Goal: Information Seeking & Learning: Find specific fact

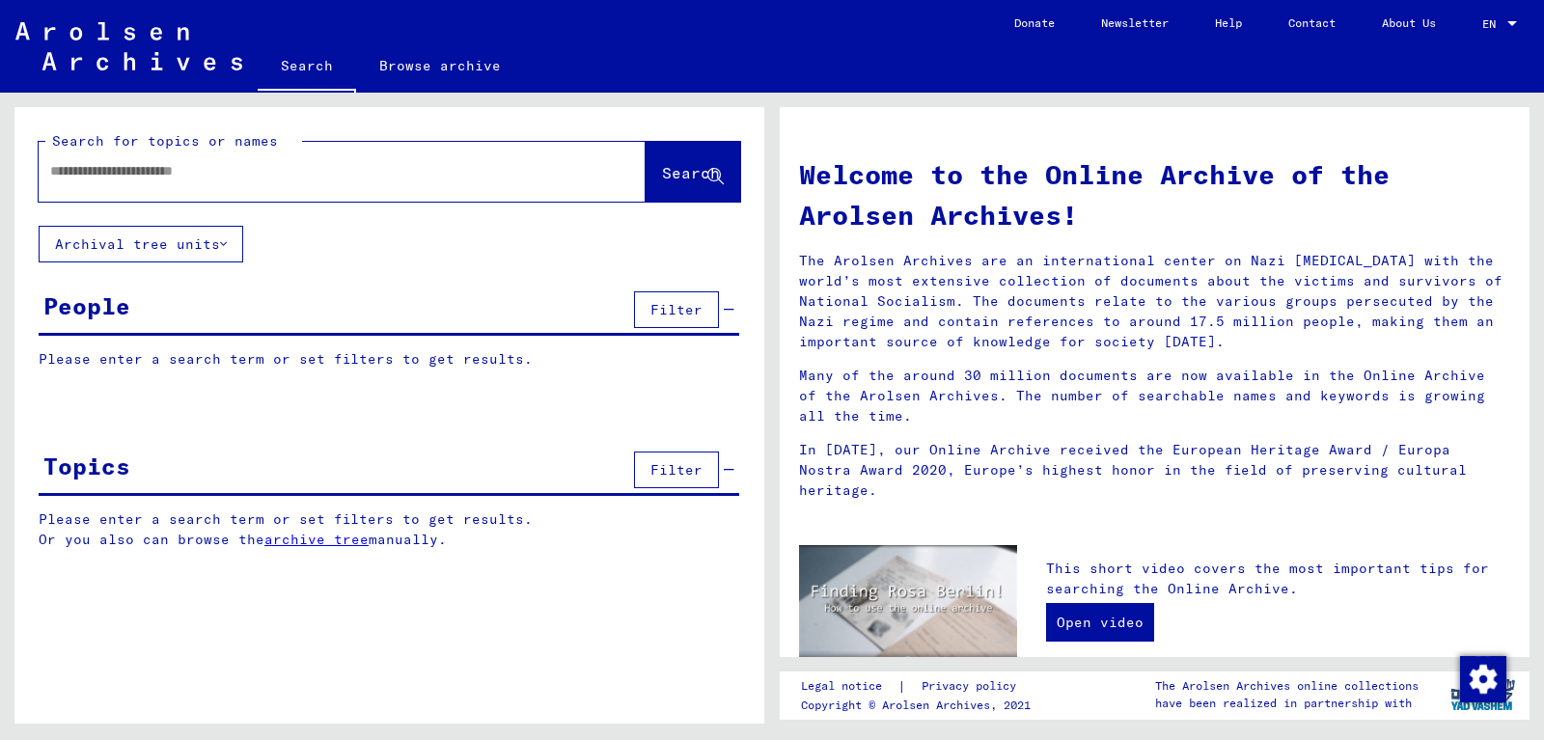
click at [271, 170] on input "text" at bounding box center [319, 171] width 538 height 20
type input "**********"
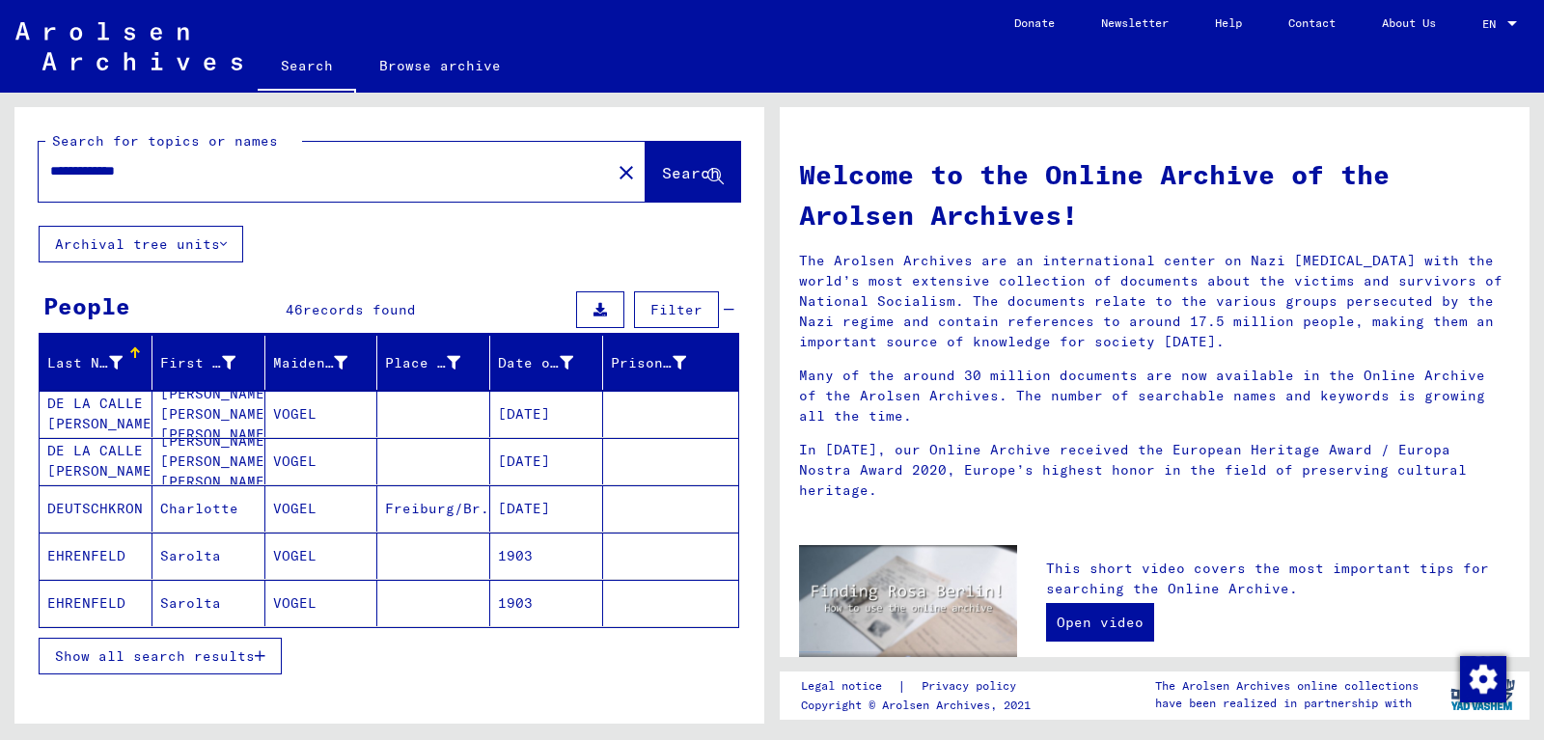
click at [179, 653] on span "Show all search results" at bounding box center [155, 656] width 200 height 17
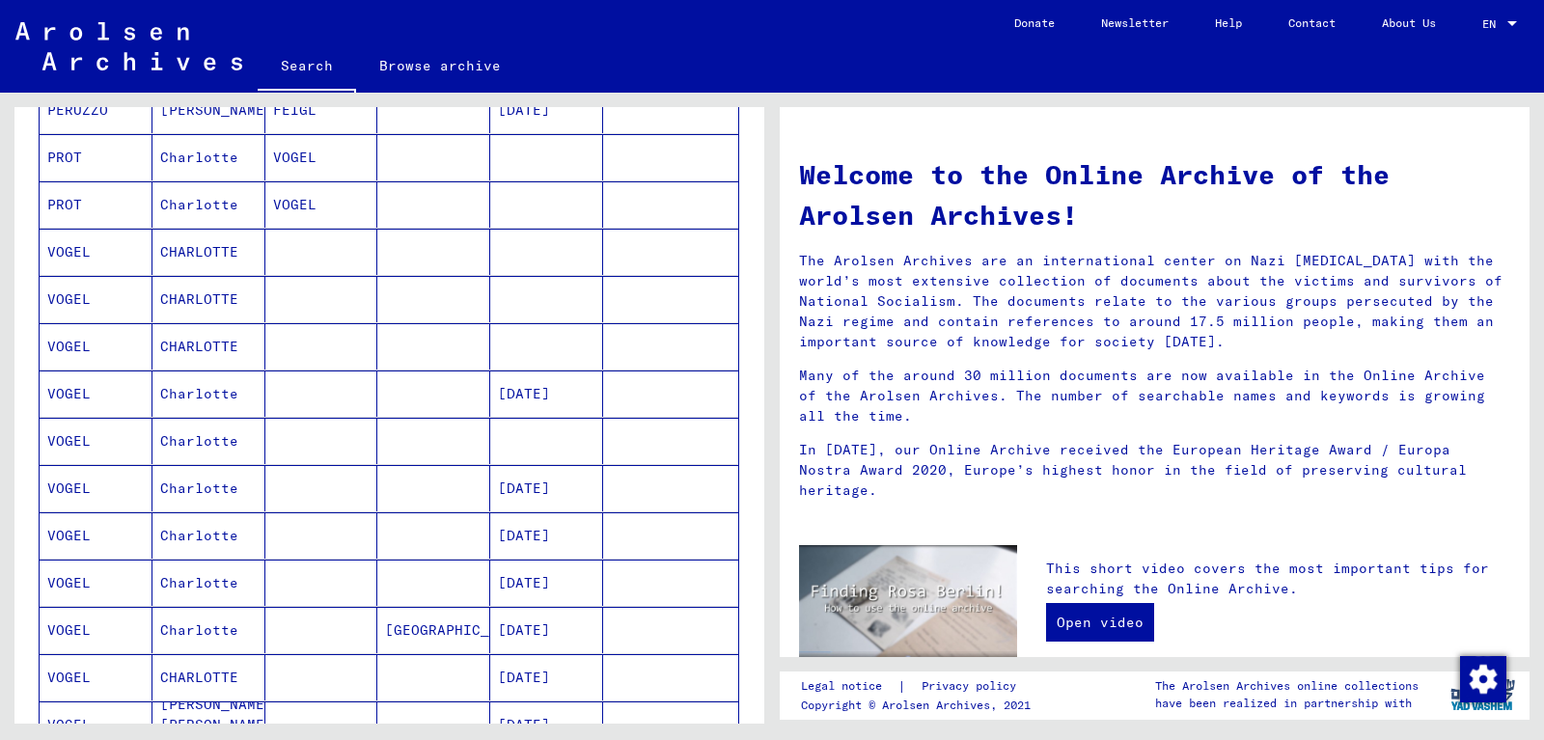
scroll to position [834, 0]
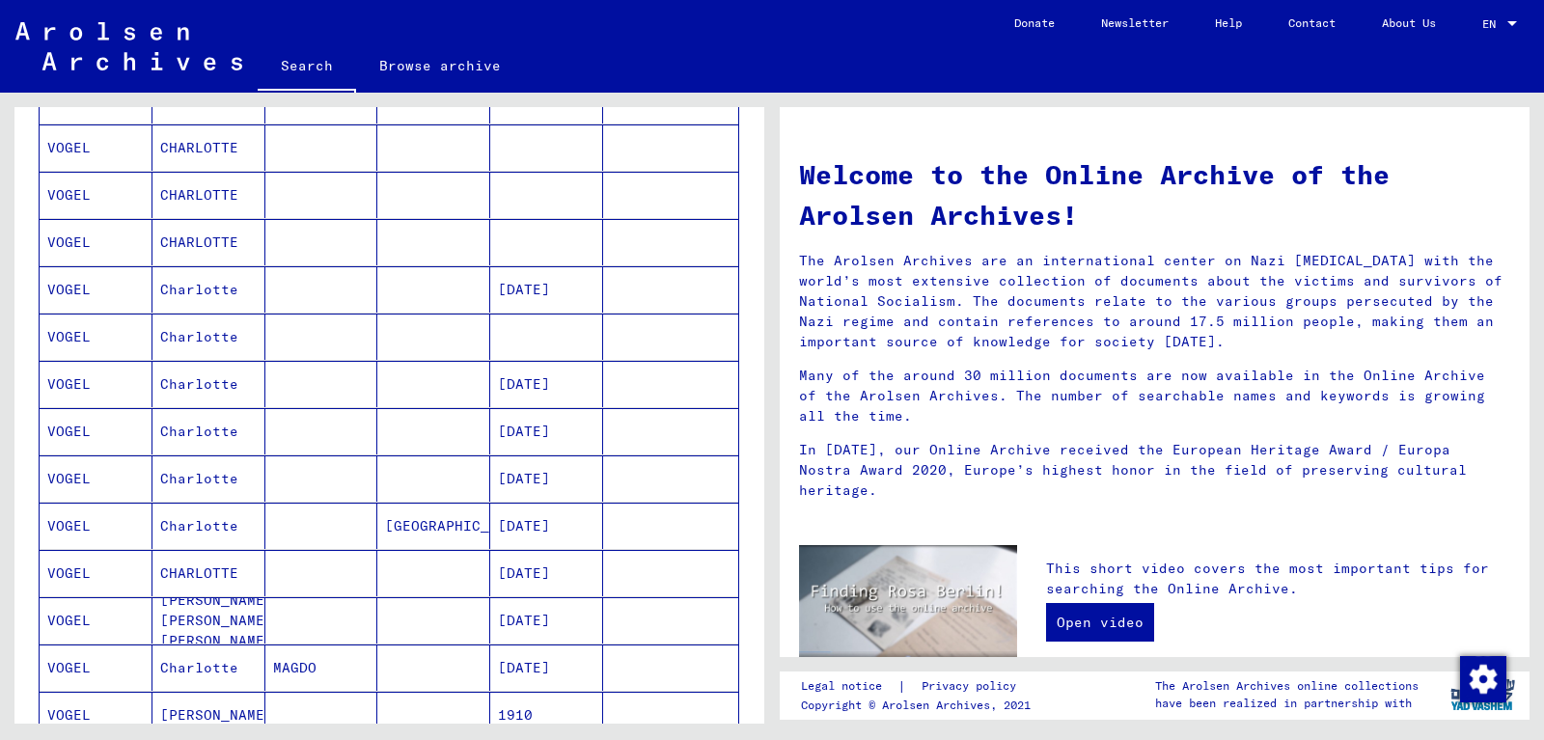
click at [92, 427] on mat-cell "VOGEL" at bounding box center [96, 431] width 113 height 46
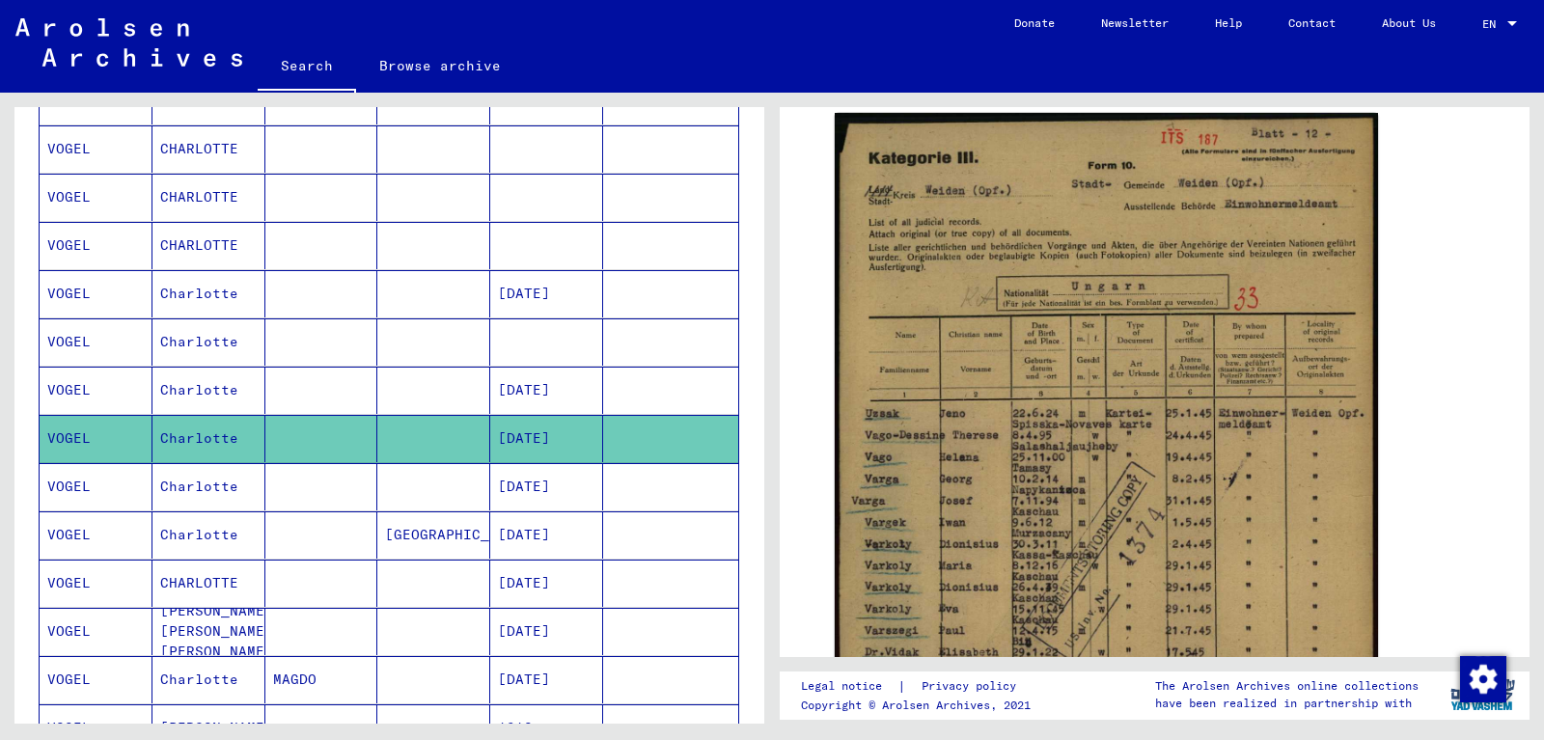
scroll to position [521, 0]
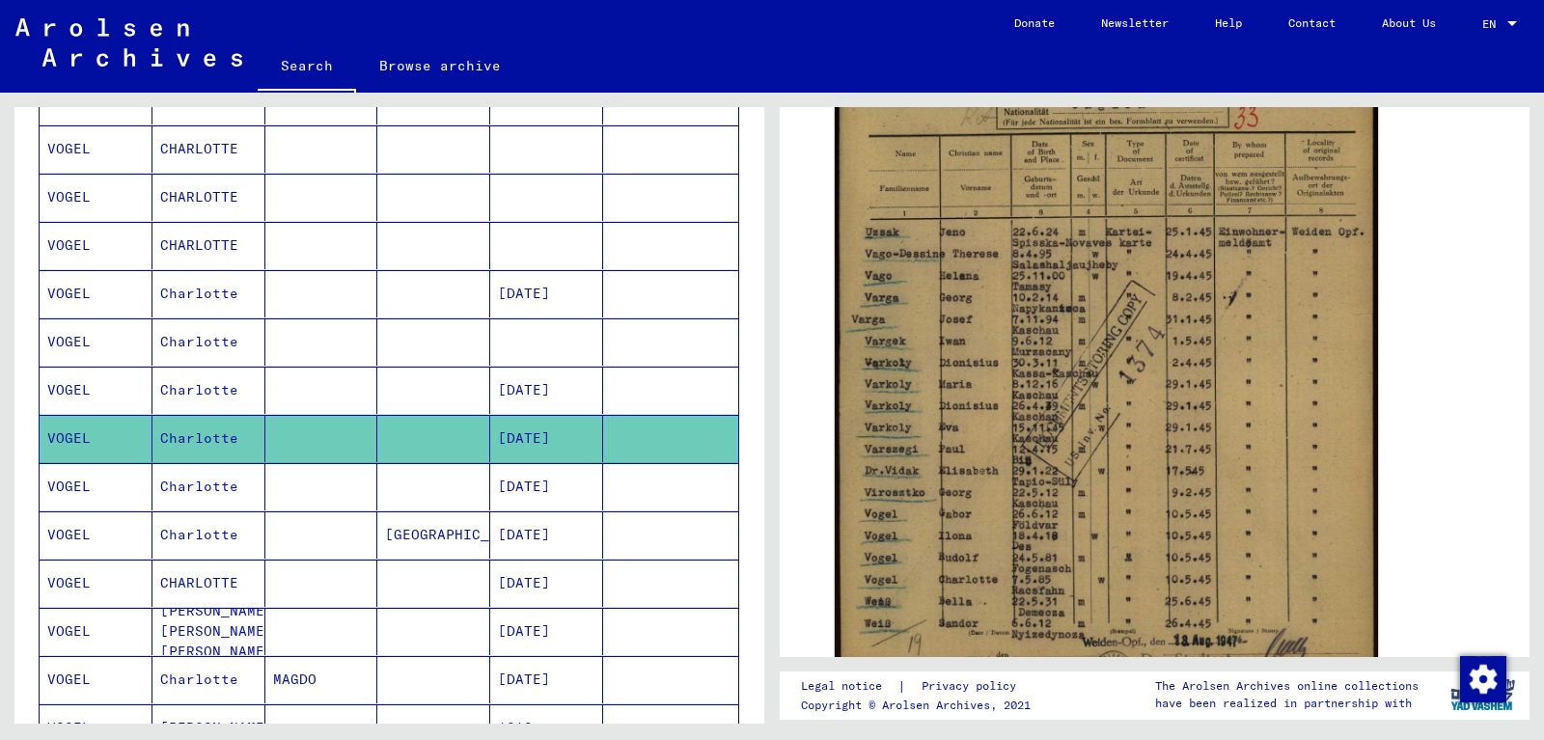
click at [117, 492] on mat-cell "VOGEL" at bounding box center [96, 486] width 113 height 47
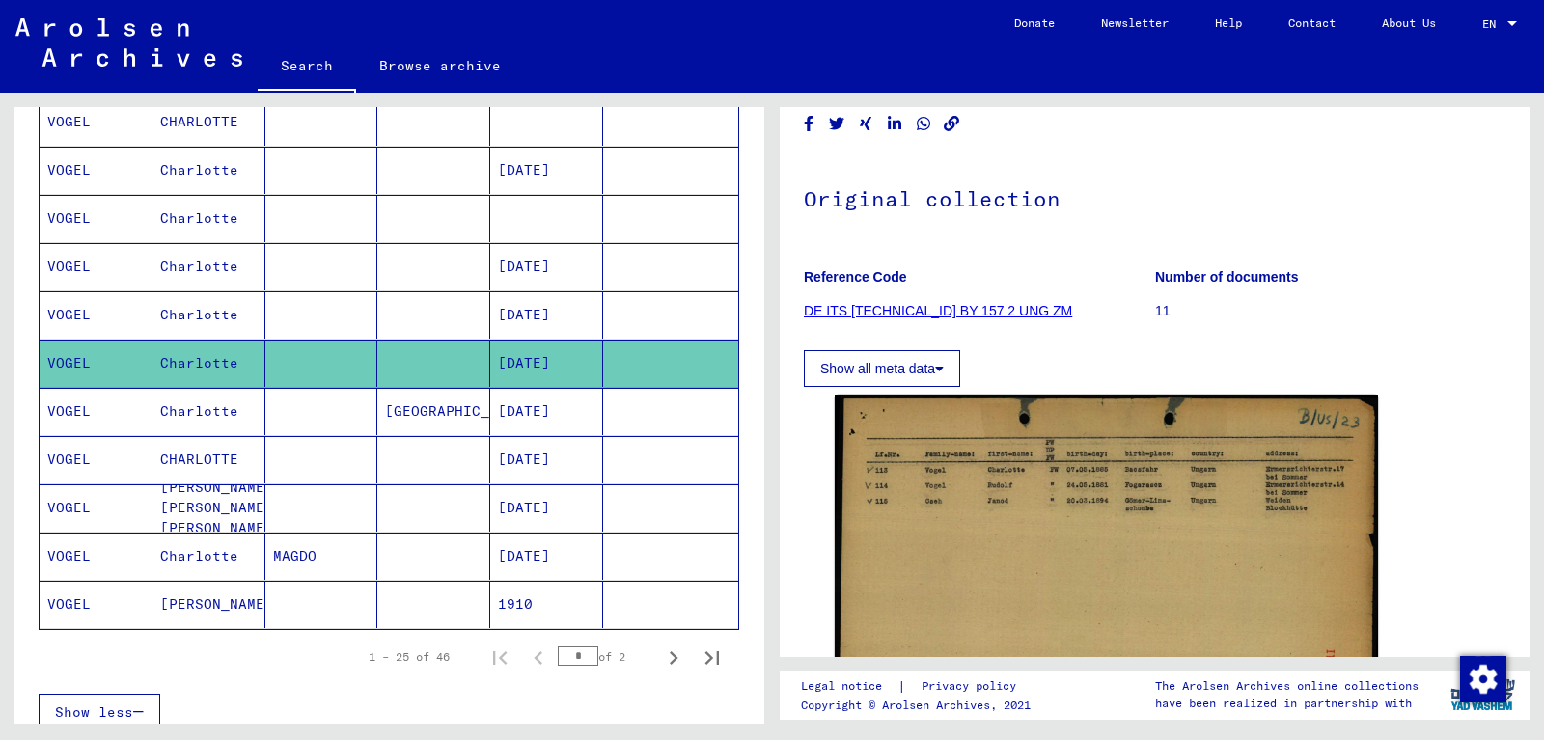
scroll to position [1053, 0]
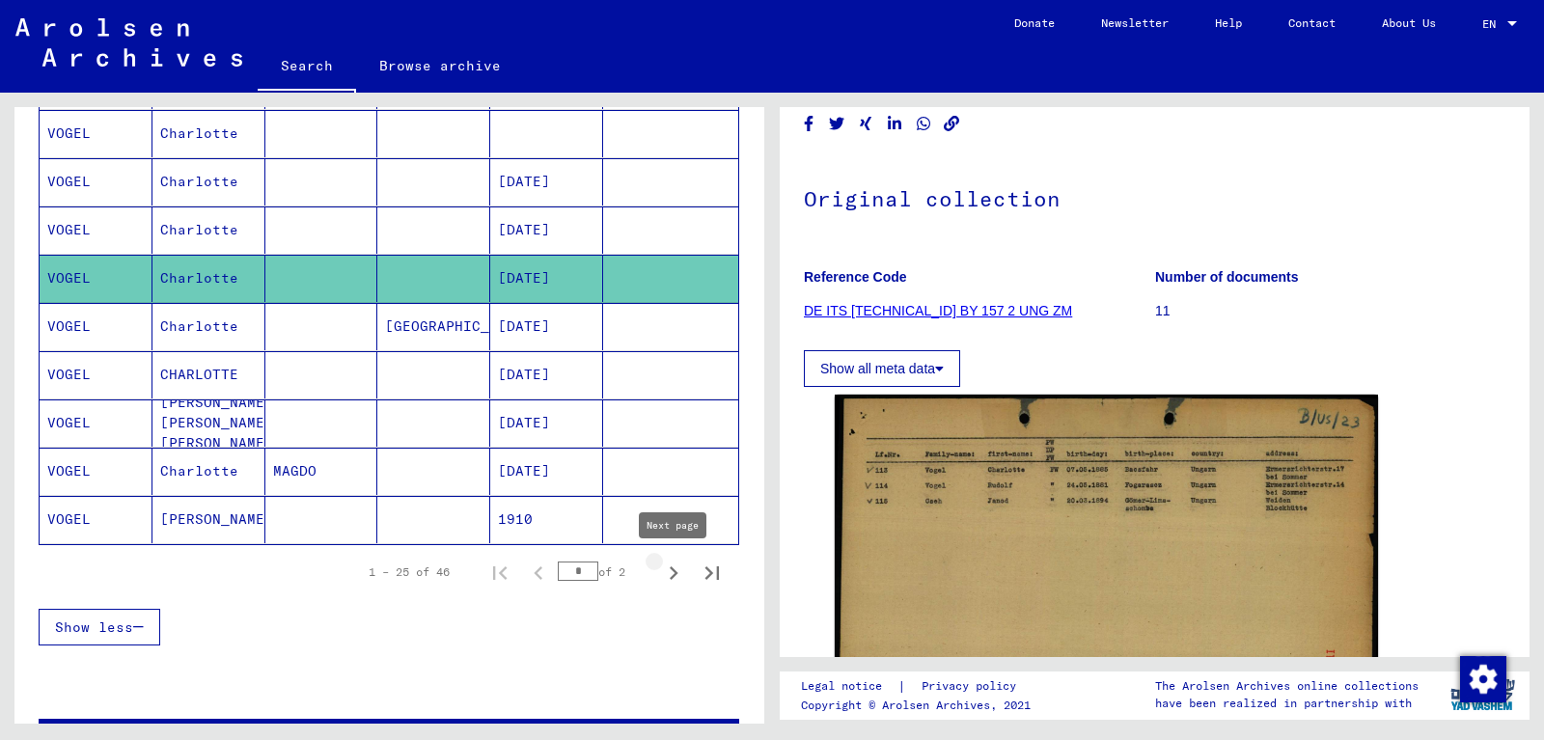
click at [674, 570] on icon "Next page" at bounding box center [674, 574] width 9 height 14
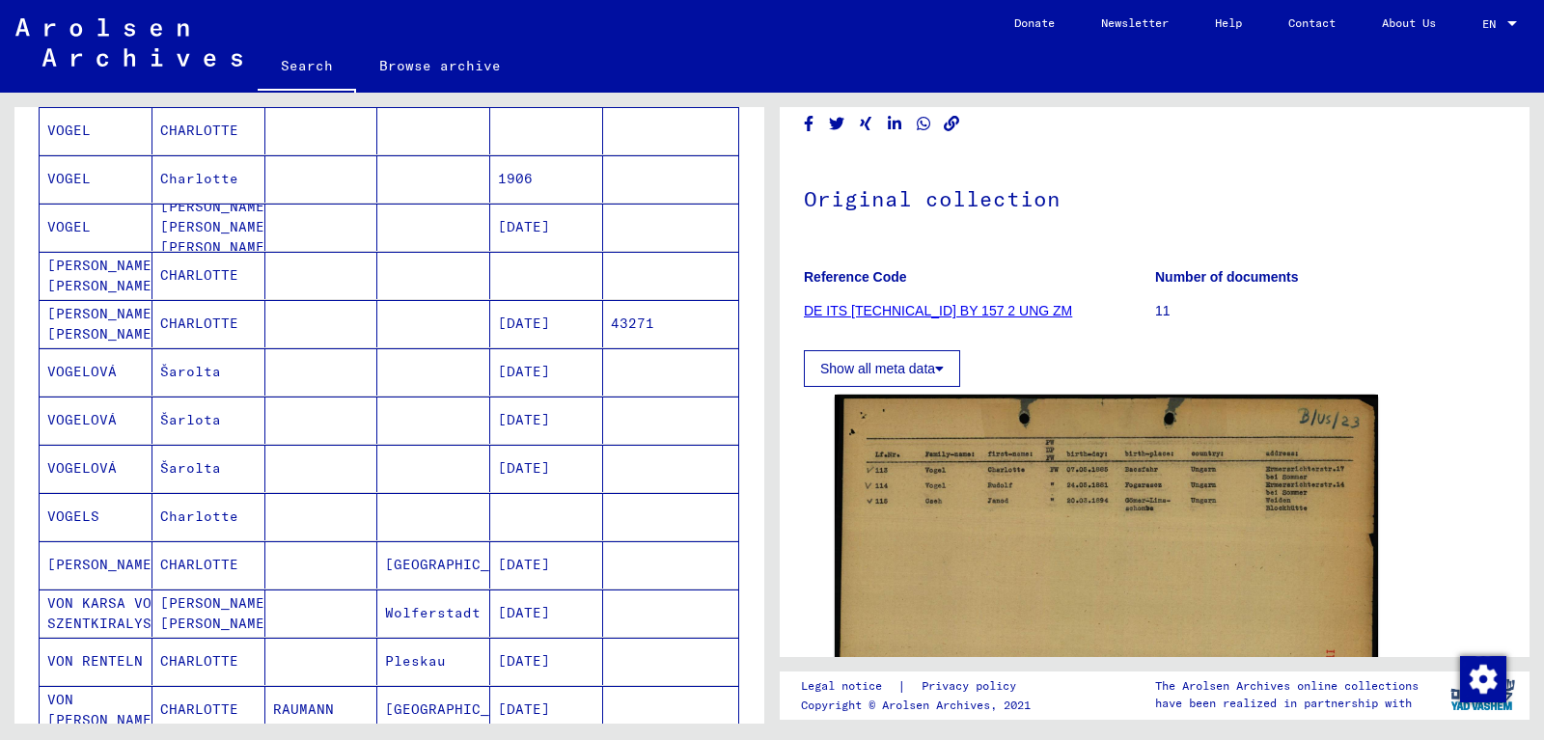
scroll to position [509, 0]
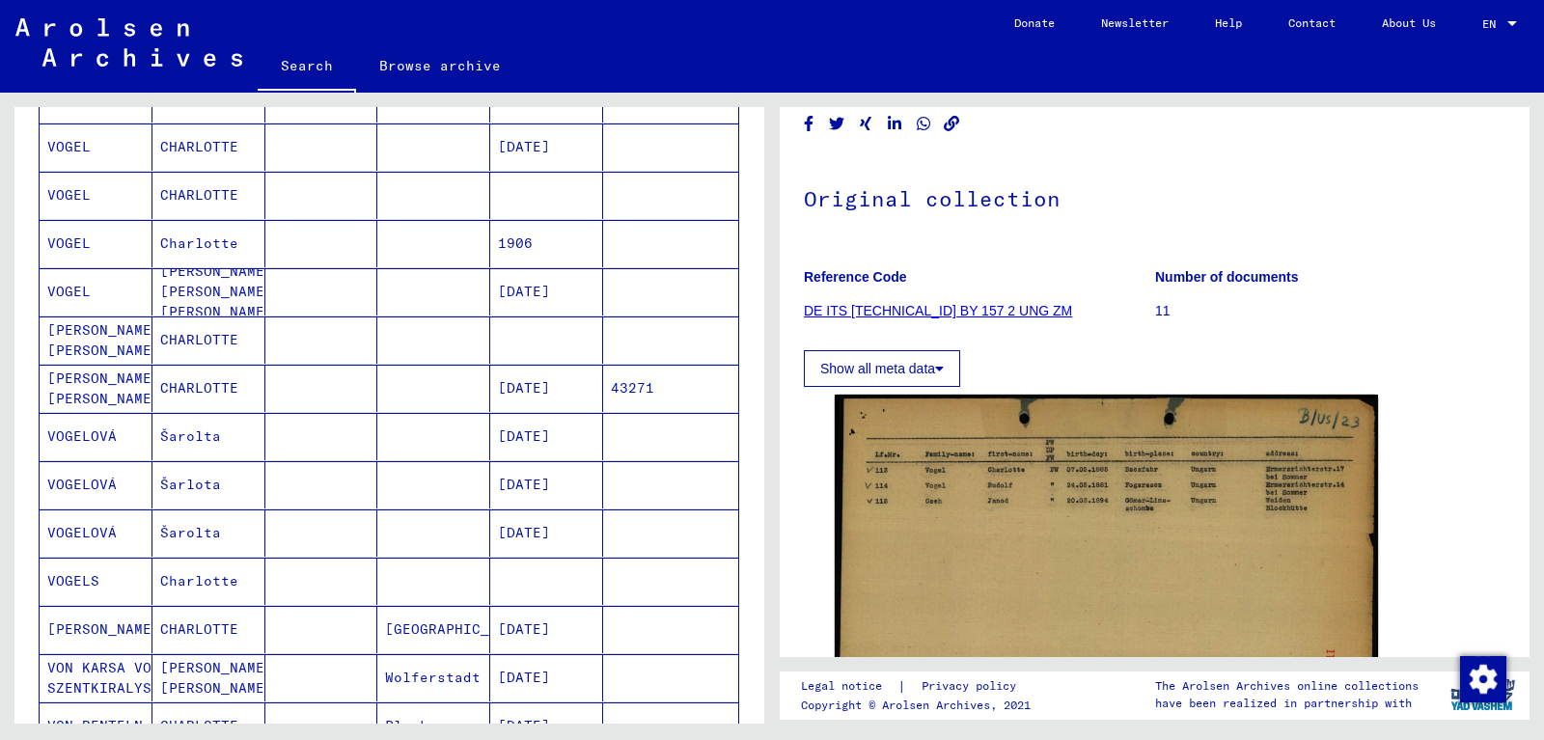
click at [99, 292] on mat-cell "VOGEL" at bounding box center [96, 291] width 113 height 47
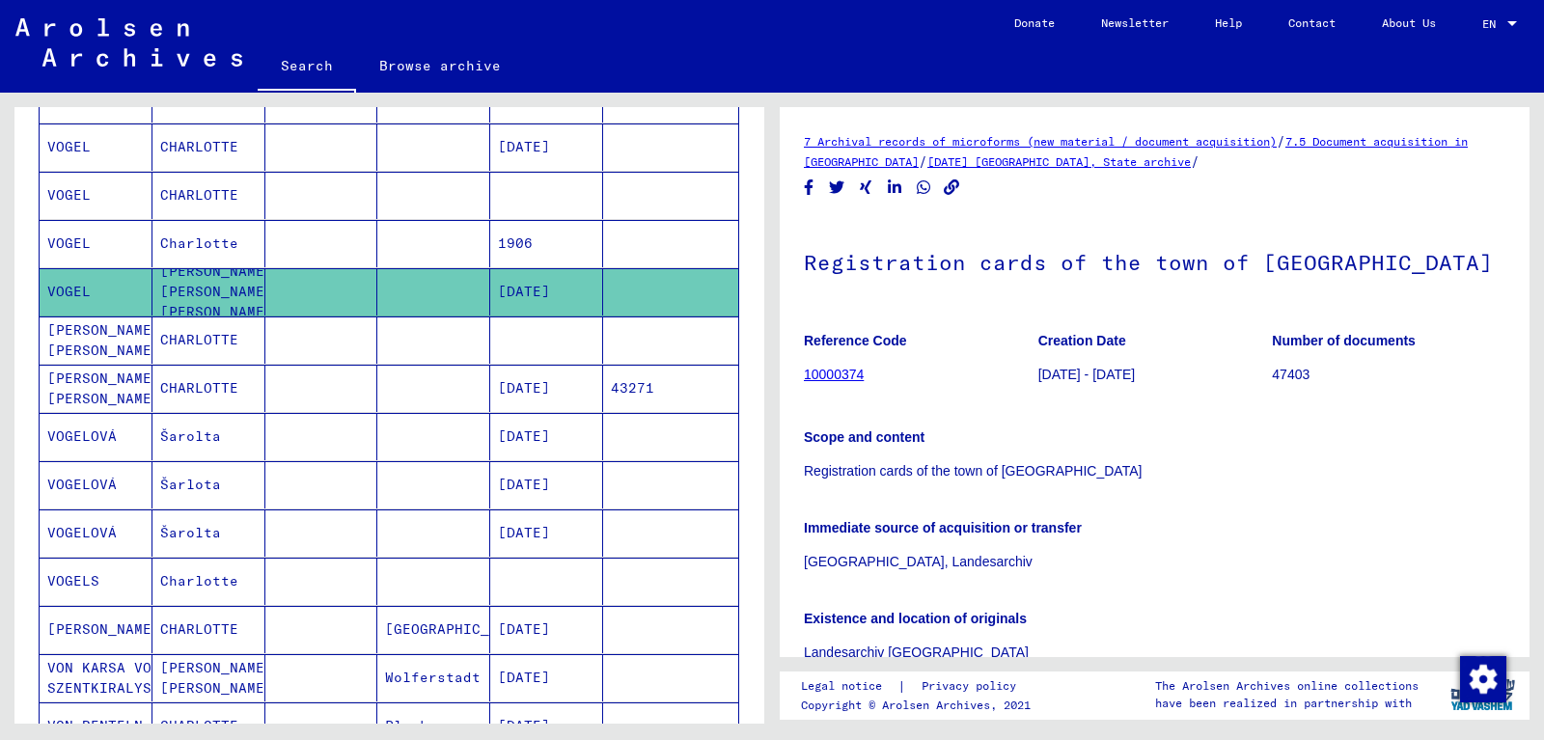
click at [133, 338] on mat-cell "[PERSON_NAME] [PERSON_NAME]" at bounding box center [96, 340] width 113 height 47
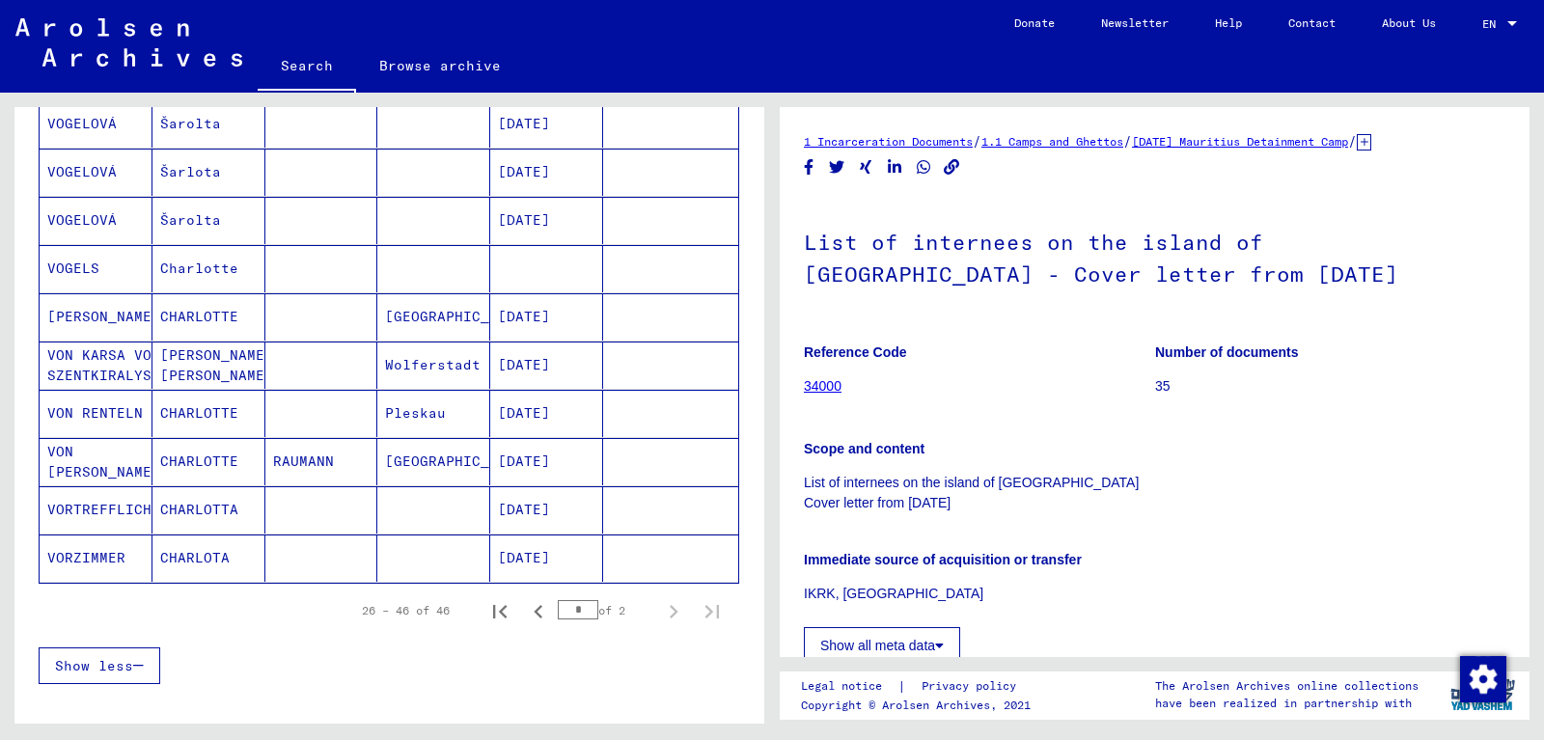
scroll to position [717, 0]
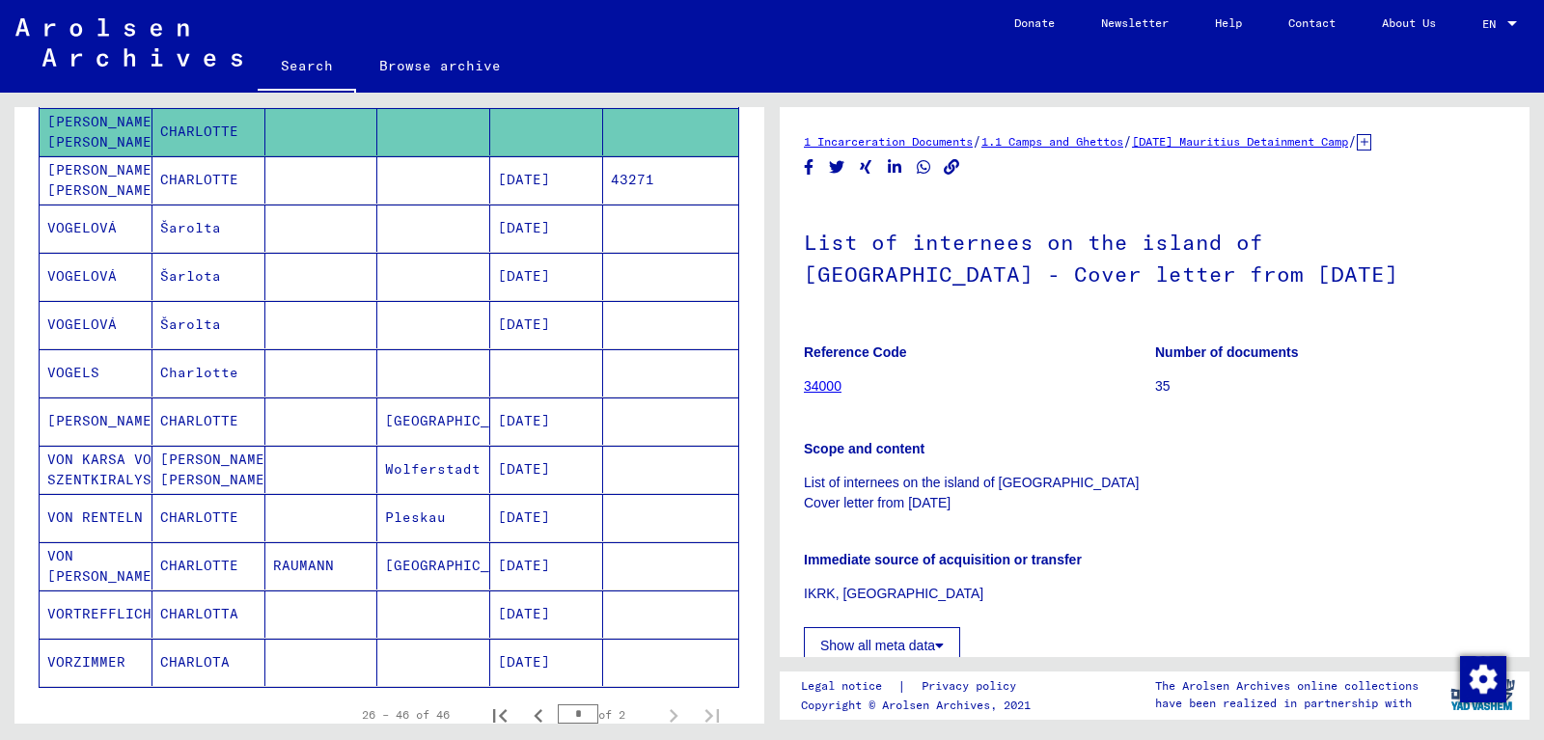
click at [104, 233] on mat-cell "VOGELOVÁ" at bounding box center [96, 228] width 113 height 47
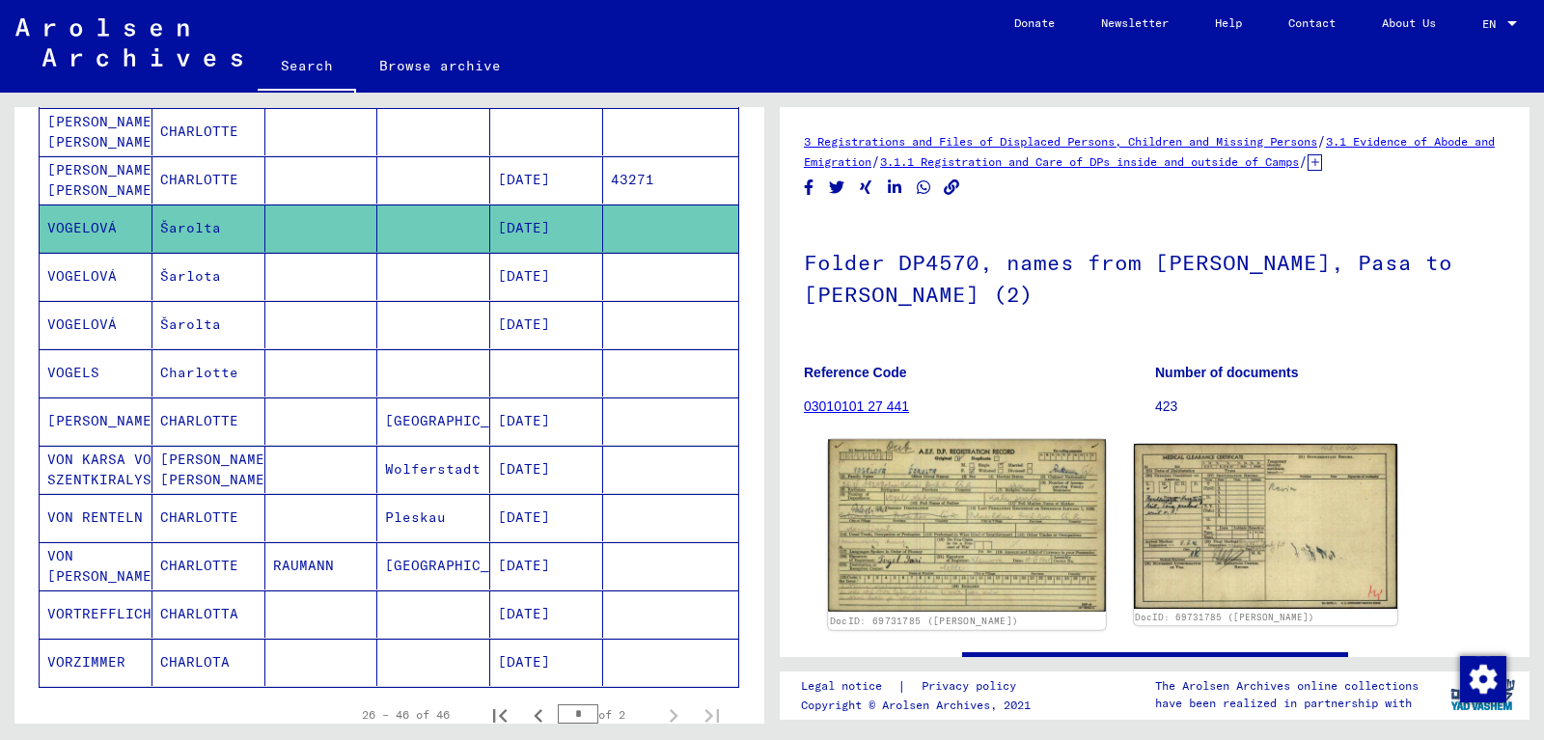
click at [1022, 489] on img at bounding box center [966, 526] width 277 height 172
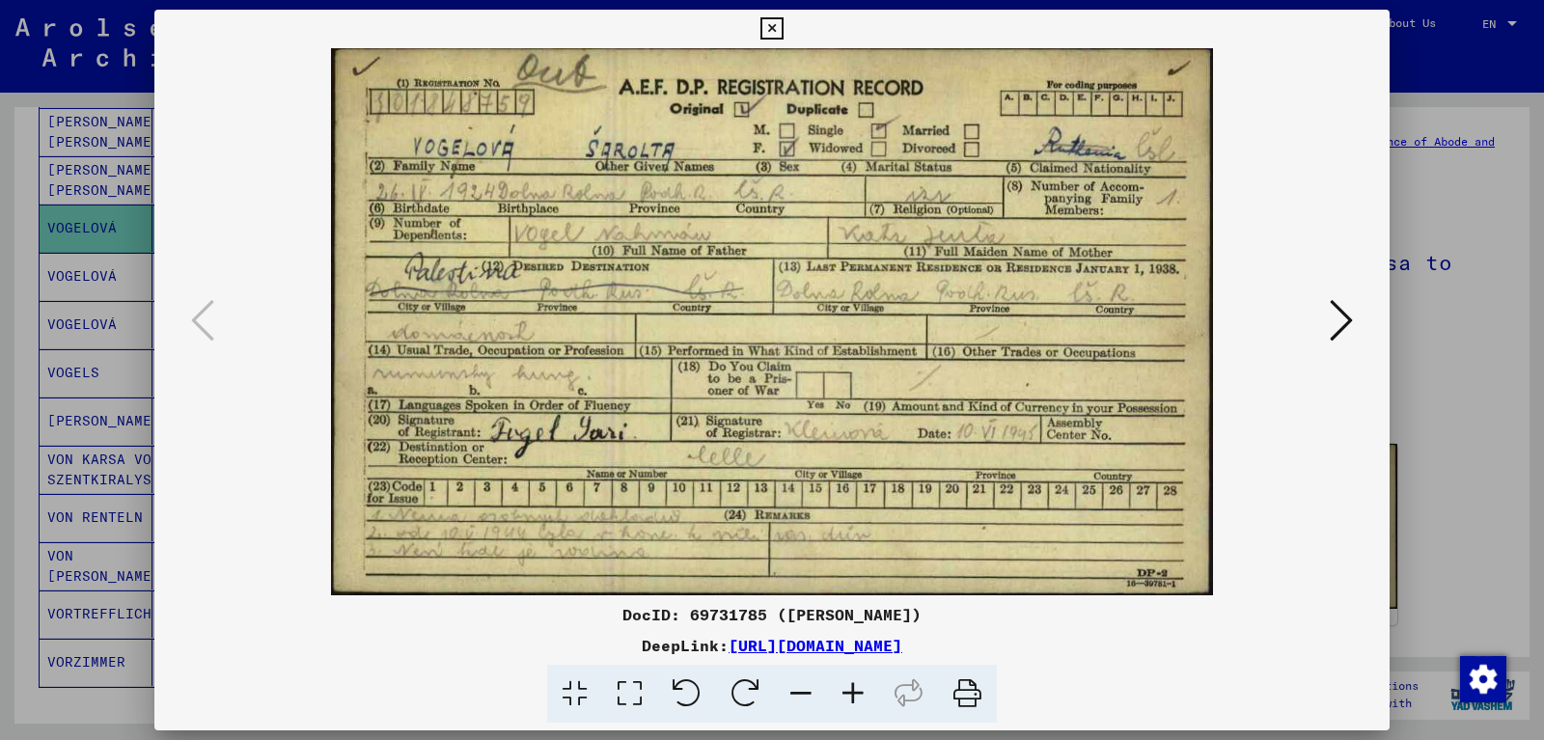
click at [783, 28] on icon at bounding box center [772, 28] width 22 height 23
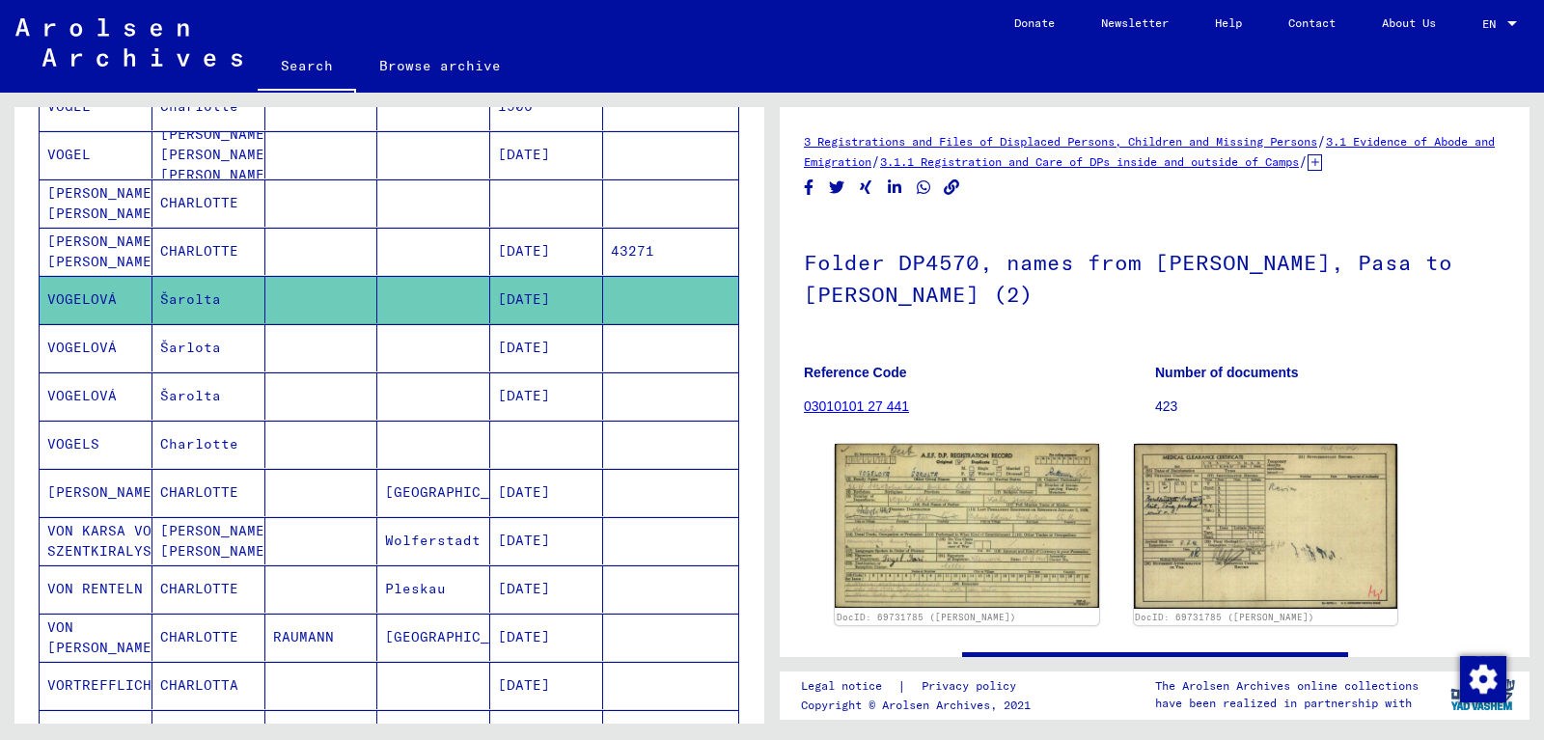
scroll to position [821, 0]
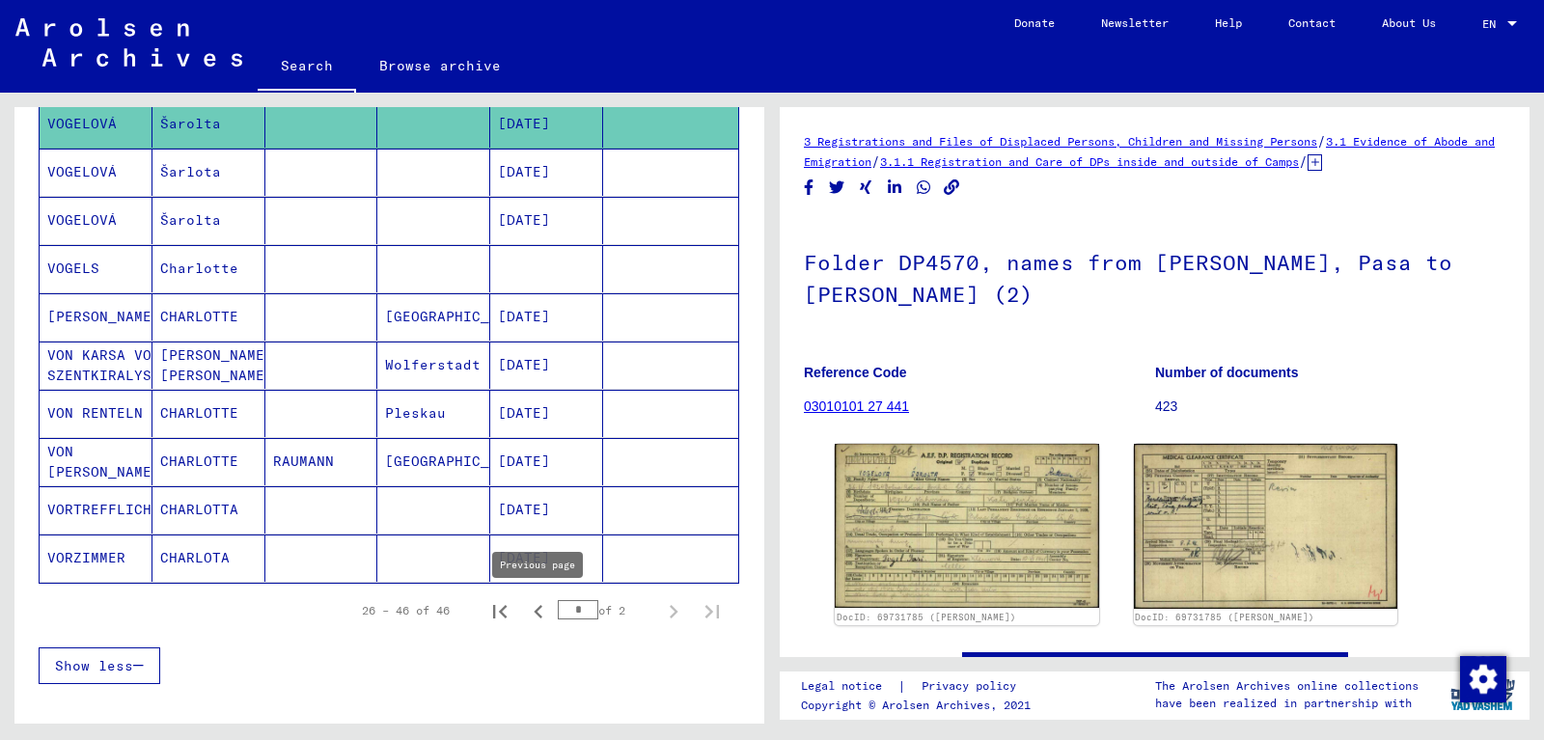
click at [537, 607] on icon "Previous page" at bounding box center [538, 611] width 27 height 27
type input "*"
